Goal: Task Accomplishment & Management: Use online tool/utility

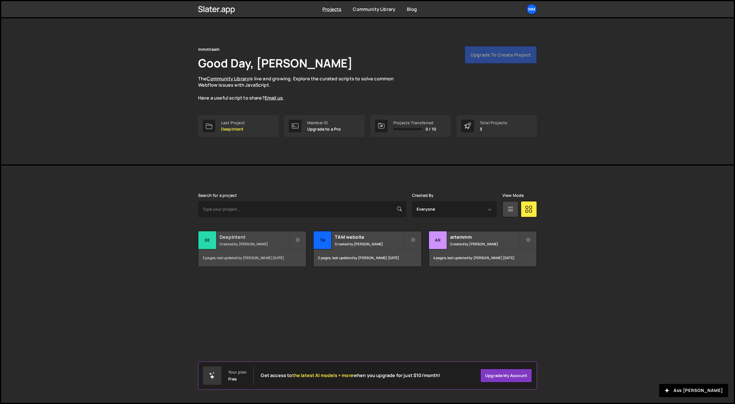
click at [265, 242] on small "Created by [PERSON_NAME]" at bounding box center [254, 244] width 69 height 5
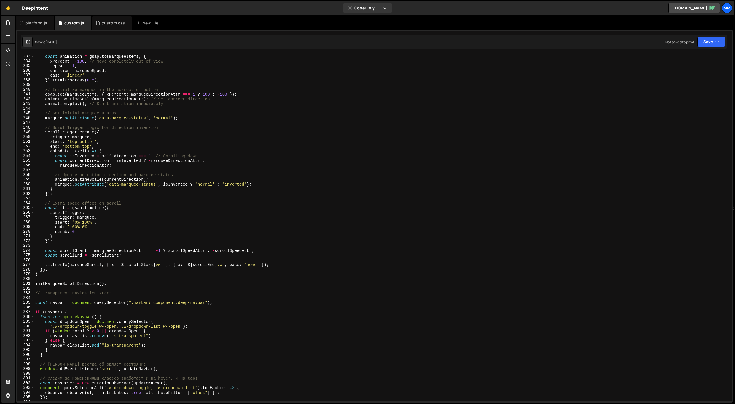
scroll to position [1250, 0]
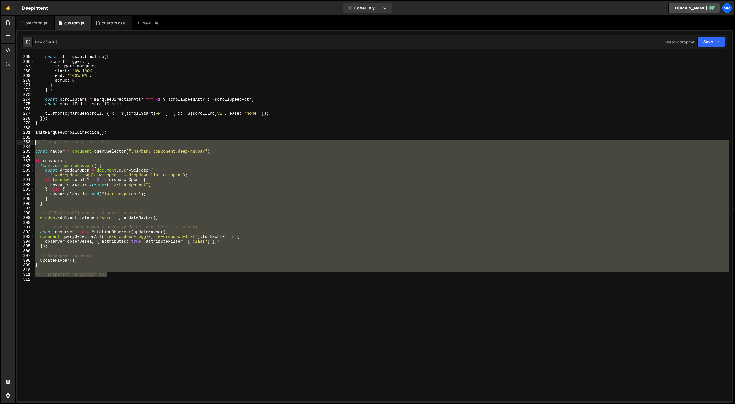
drag, startPoint x: 121, startPoint y: 275, endPoint x: 32, endPoint y: 143, distance: 159.6
click at [32, 143] on div "// Transparent navigation end 264 265 266 267 268 269 270 271 272 273 274 275 2…" at bounding box center [374, 228] width 714 height 348
type textarea "// Transparent navigation start"
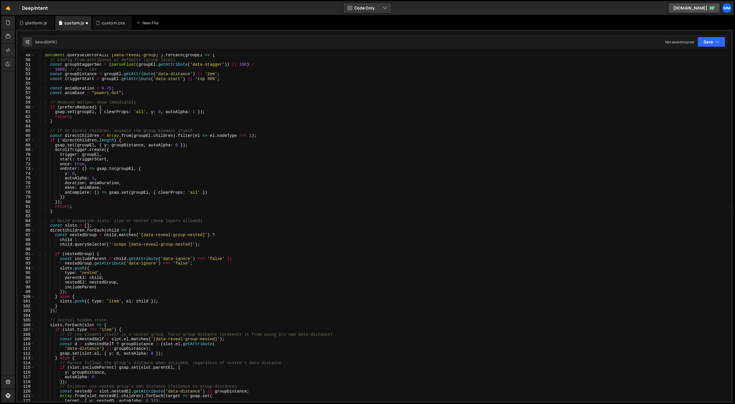
scroll to position [0, 0]
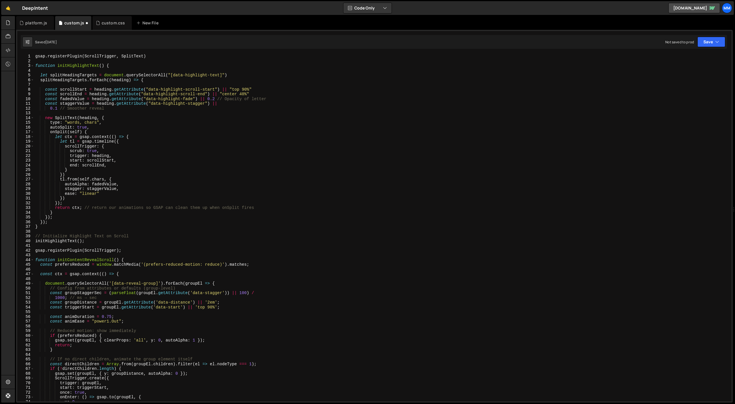
click at [35, 54] on div "gsap . registerPlugin ( ScrollTrigger , SplitText ) function initHighlightText …" at bounding box center [381, 232] width 695 height 357
type textarea "gsap.registerPlugin(ScrollTrigger, SplitText)"
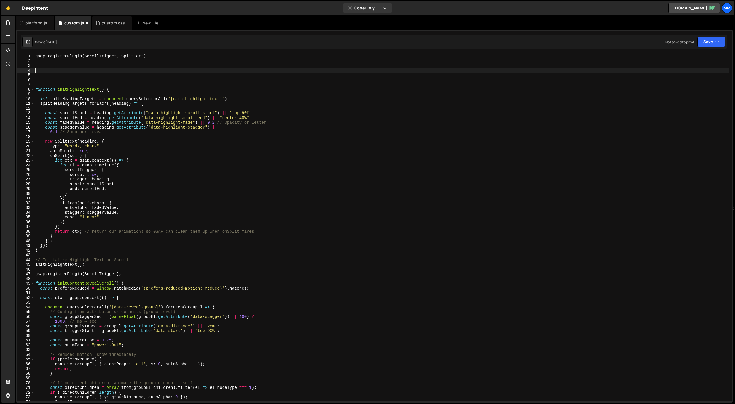
paste textarea "// Transparent navigation end"
type textarea "// Transparent navigation end"
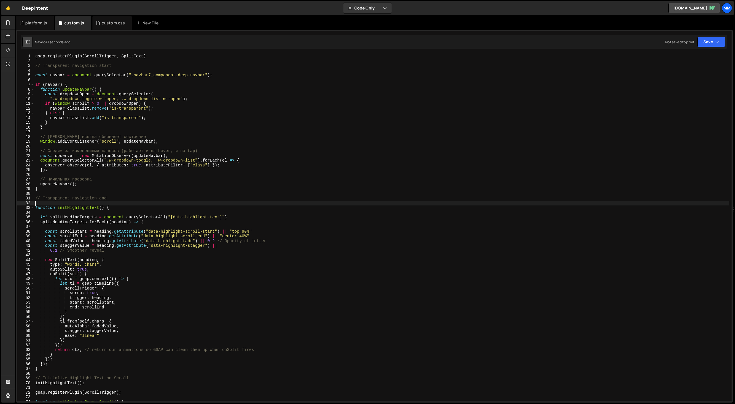
click at [26, 40] on icon at bounding box center [28, 42] width 4 height 6
select select "editor"
select select "ace/theme/monokai"
type input "14"
checkbox input "true"
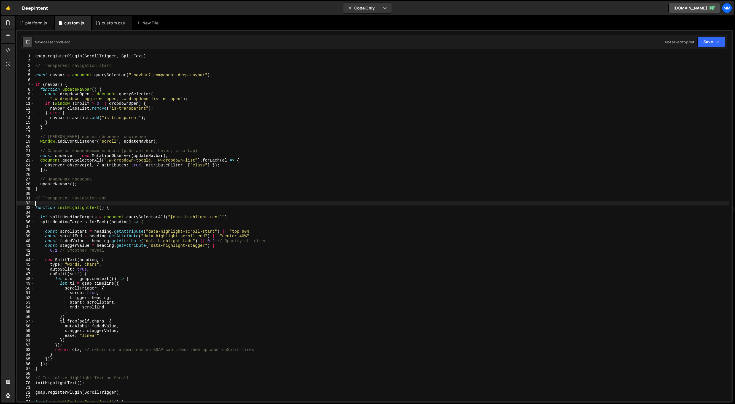
checkbox input "true"
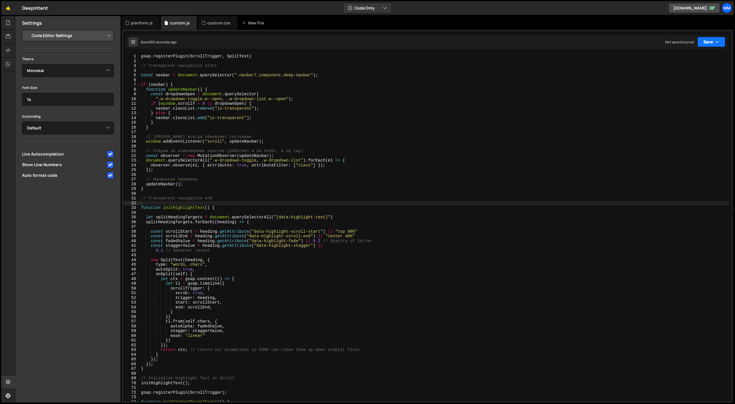
click at [722, 42] on button "Save" at bounding box center [711, 42] width 28 height 10
click at [694, 81] on div "Not saved to prod" at bounding box center [692, 81] width 60 height 7
click at [129, 42] on button at bounding box center [133, 42] width 10 height 10
click at [9, 24] on icon at bounding box center [8, 23] width 5 height 6
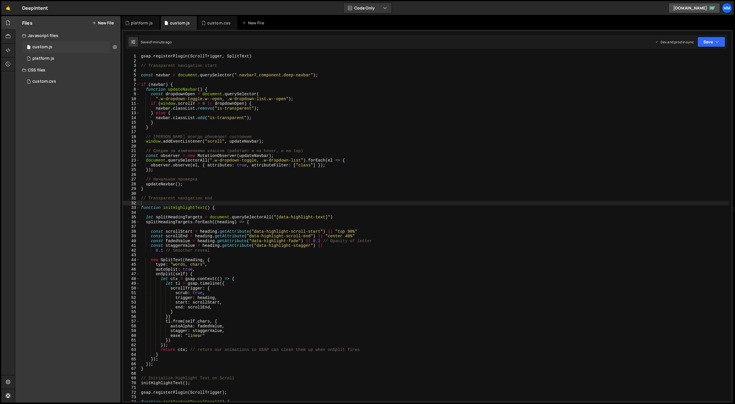
click at [117, 47] on button at bounding box center [115, 47] width 10 height 10
click at [148, 58] on button "Edit File Settings" at bounding box center [150, 58] width 56 height 11
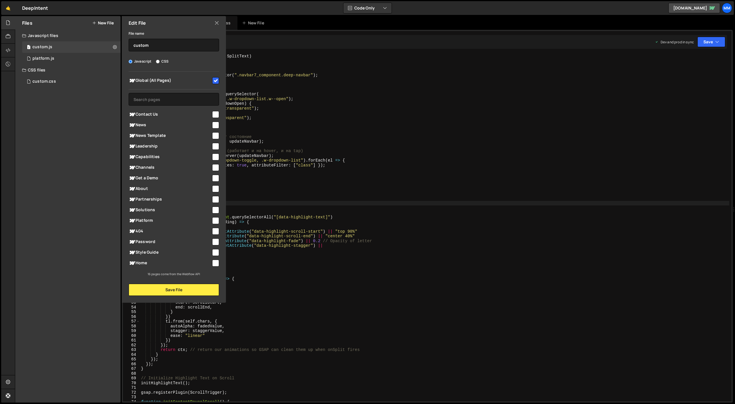
click at [217, 81] on input "checkbox" at bounding box center [215, 80] width 7 height 7
checkbox input "true"
click at [191, 289] on button "Save File" at bounding box center [174, 290] width 90 height 12
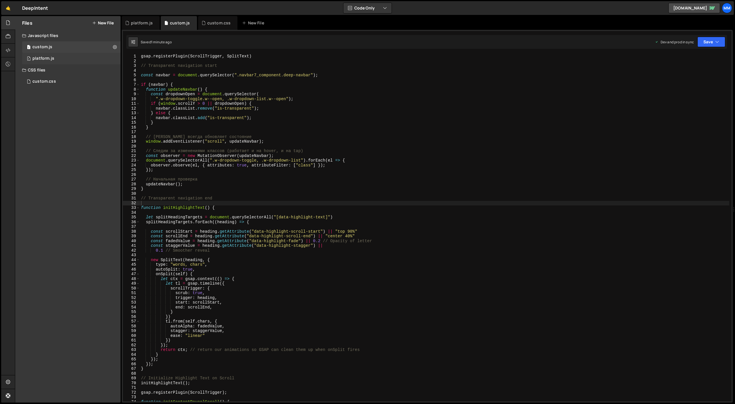
click at [115, 59] on div "1 platform.js 0" at bounding box center [71, 58] width 98 height 11
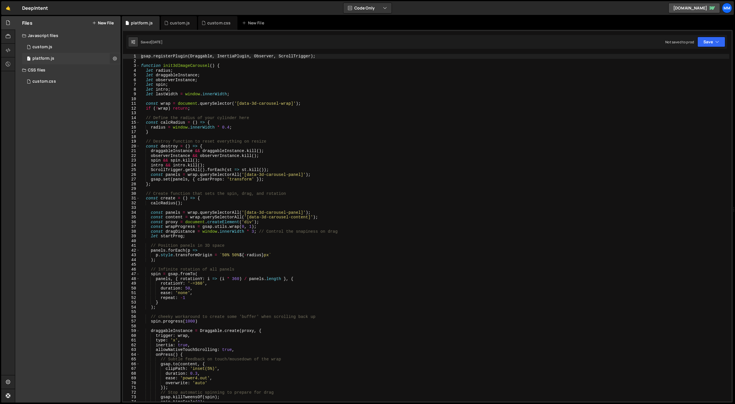
click at [115, 60] on icon at bounding box center [115, 58] width 4 height 5
click at [159, 70] on button "Edit File Settings" at bounding box center [150, 70] width 56 height 11
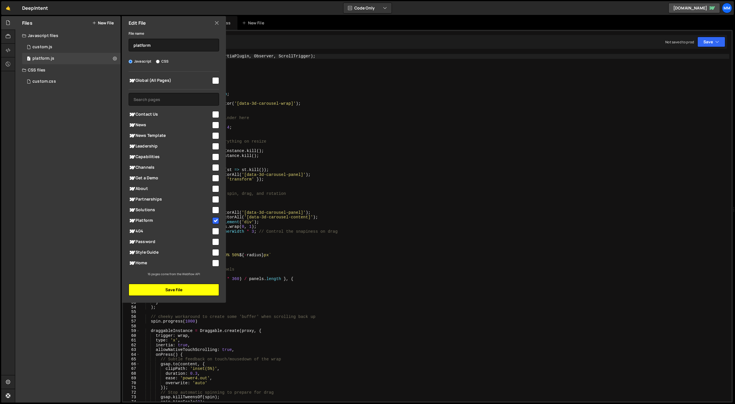
click at [176, 287] on button "Save File" at bounding box center [174, 290] width 90 height 12
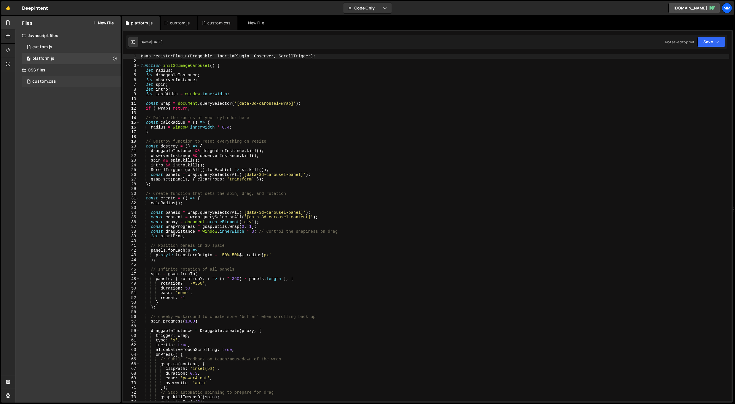
click at [93, 81] on div "custom.css 0" at bounding box center [71, 81] width 98 height 11
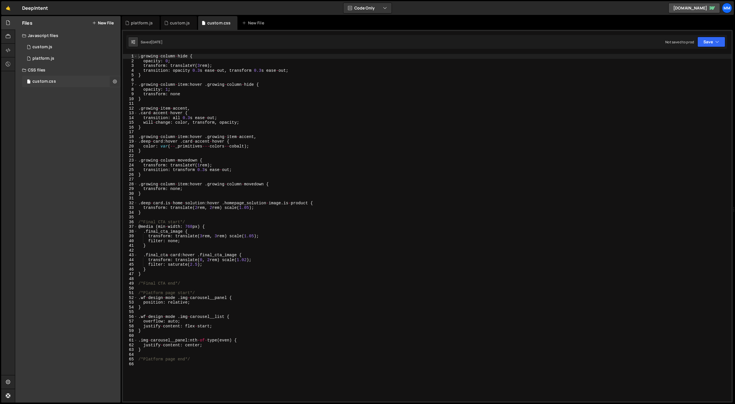
click at [113, 80] on button at bounding box center [115, 81] width 10 height 10
click at [152, 93] on button "Edit File Settings" at bounding box center [150, 93] width 56 height 11
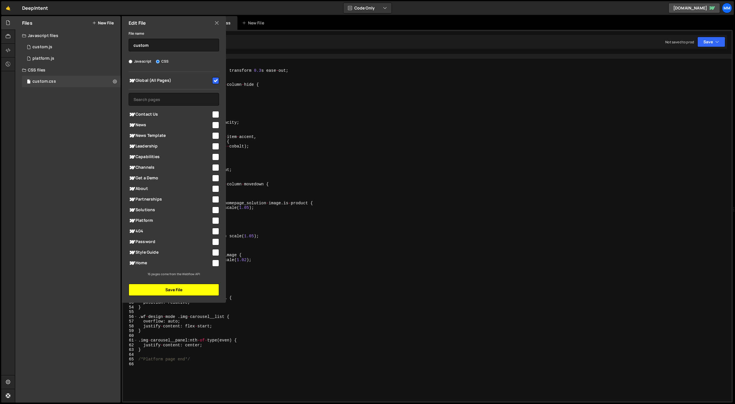
click at [212, 293] on button "Save File" at bounding box center [174, 290] width 90 height 12
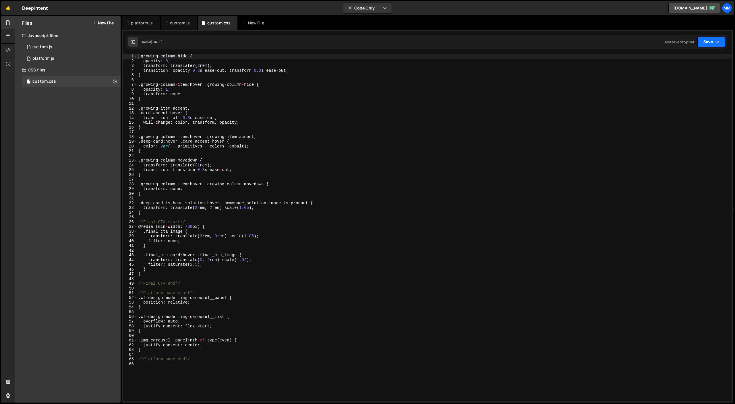
click at [703, 41] on button "Save" at bounding box center [711, 42] width 28 height 10
click at [682, 54] on div "Save to Staging S" at bounding box center [692, 56] width 60 height 6
click at [58, 44] on div "1 custom.js 0" at bounding box center [71, 46] width 98 height 11
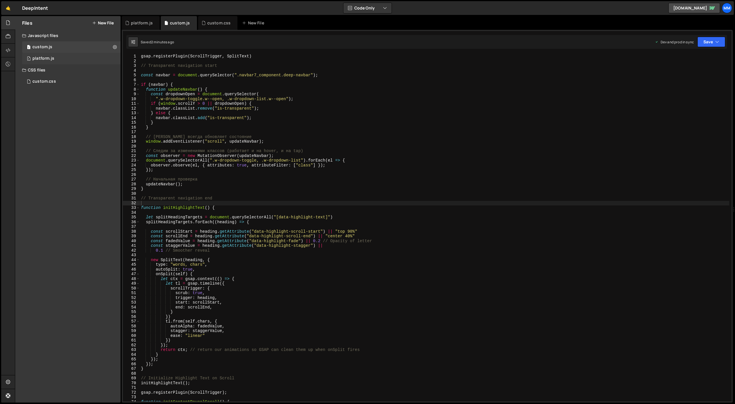
click at [58, 56] on div "1 platform.js 0" at bounding box center [71, 58] width 98 height 11
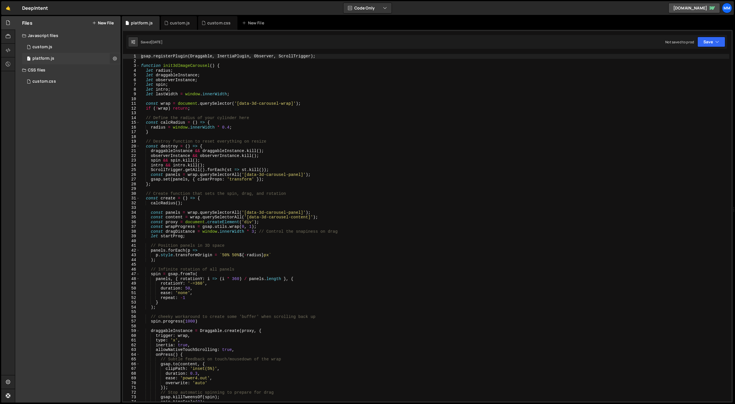
click at [113, 58] on icon at bounding box center [115, 58] width 4 height 5
click at [143, 69] on button "Edit File Settings" at bounding box center [150, 70] width 56 height 11
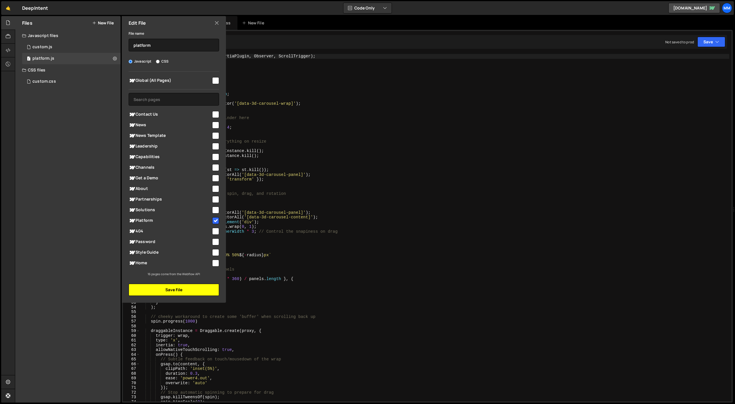
click at [197, 291] on button "Save File" at bounding box center [174, 290] width 90 height 12
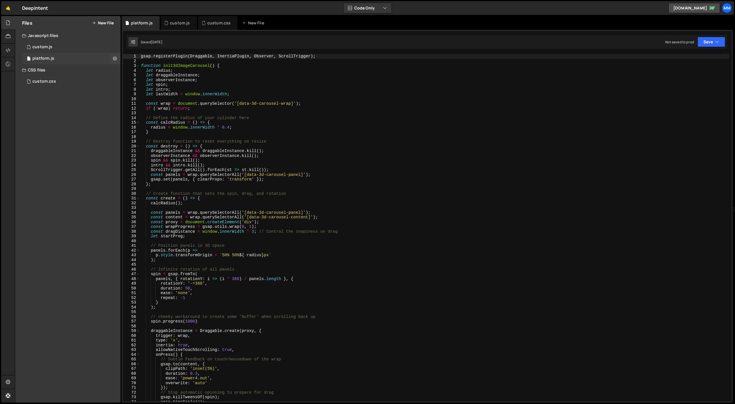
click at [76, 57] on div "1 platform.js 0" at bounding box center [71, 58] width 98 height 11
click at [719, 42] on button "Save" at bounding box center [711, 42] width 28 height 10
click at [697, 75] on div "Save to Production S" at bounding box center [692, 75] width 60 height 6
click at [57, 48] on div "1 custom.js 0" at bounding box center [71, 46] width 98 height 11
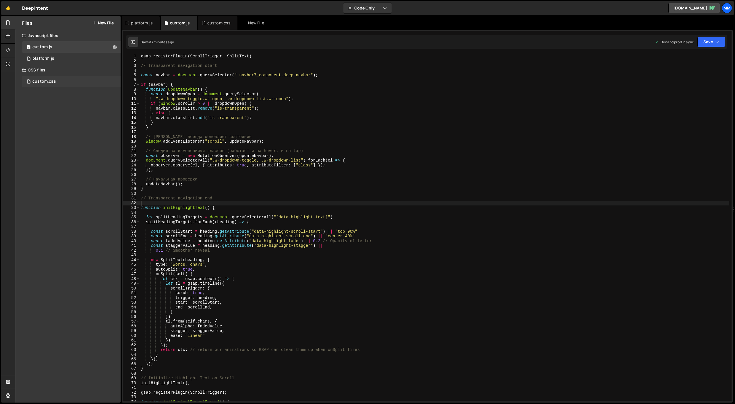
click at [53, 79] on div "custom.css" at bounding box center [44, 81] width 24 height 5
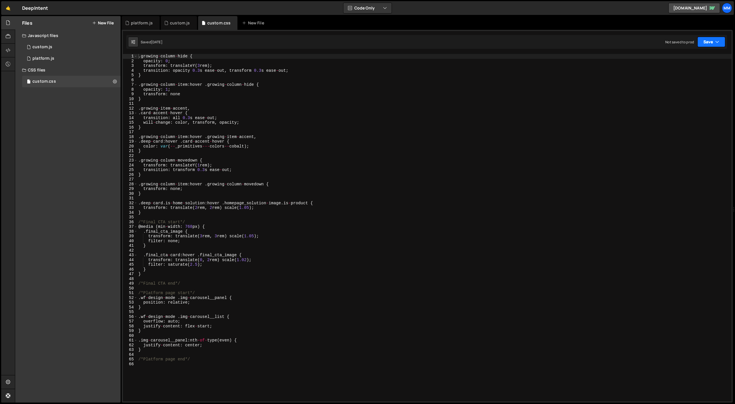
click at [721, 42] on button "Save" at bounding box center [711, 42] width 28 height 10
click at [708, 78] on div "Not saved to prod" at bounding box center [692, 81] width 60 height 7
